Goal: Navigation & Orientation: Find specific page/section

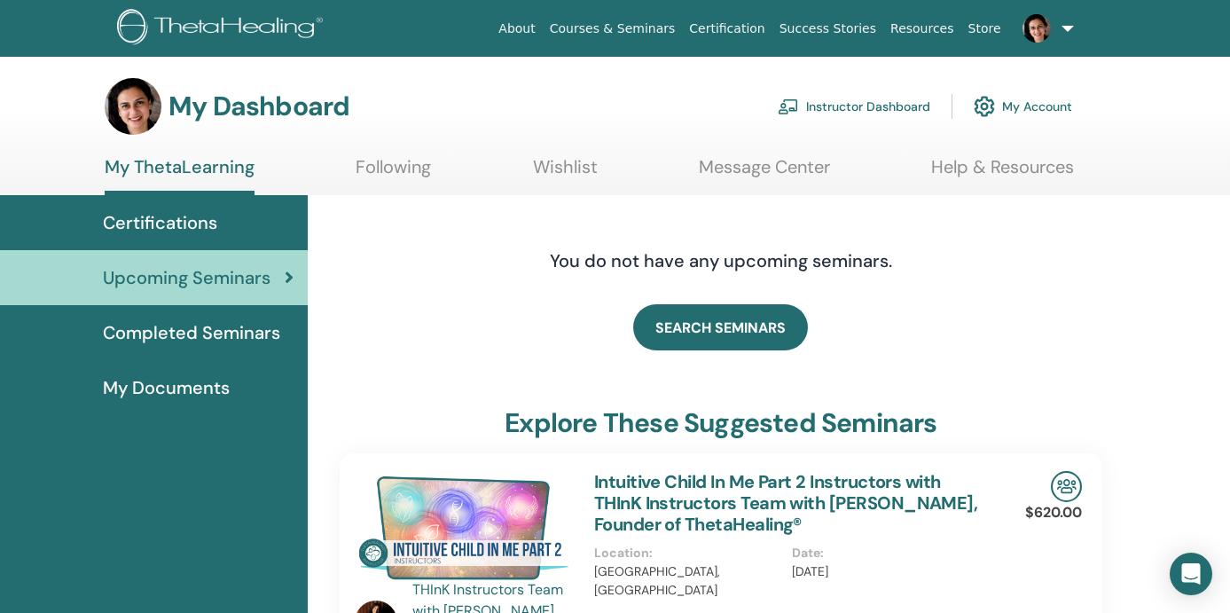
click at [1031, 109] on link "My Account" at bounding box center [1023, 106] width 98 height 39
